Goal: Task Accomplishment & Management: Use online tool/utility

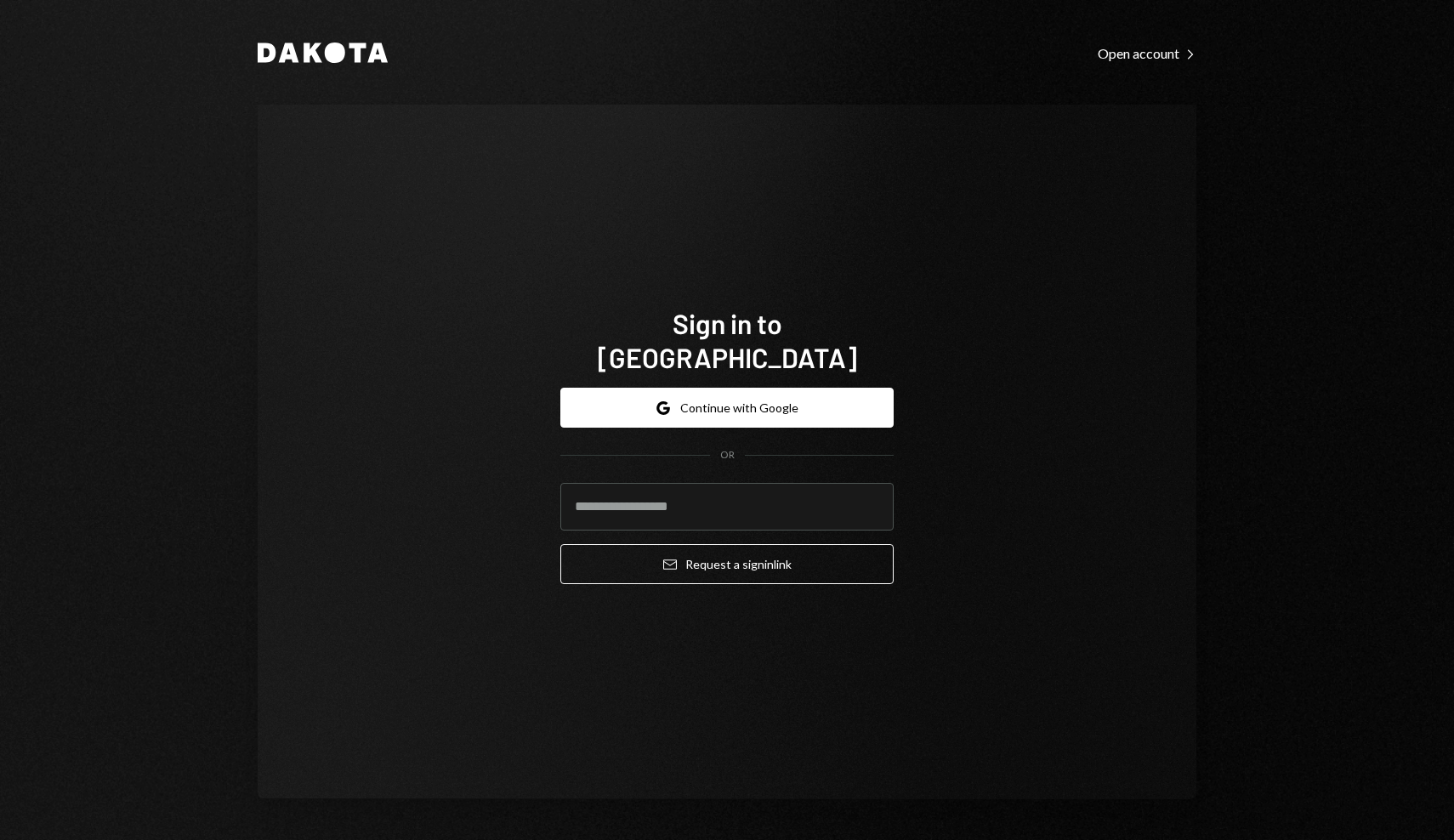
type input "**********"
click at [657, 558] on button "Email Request a sign in link" at bounding box center [727, 564] width 334 height 40
